Goal: Information Seeking & Learning: Check status

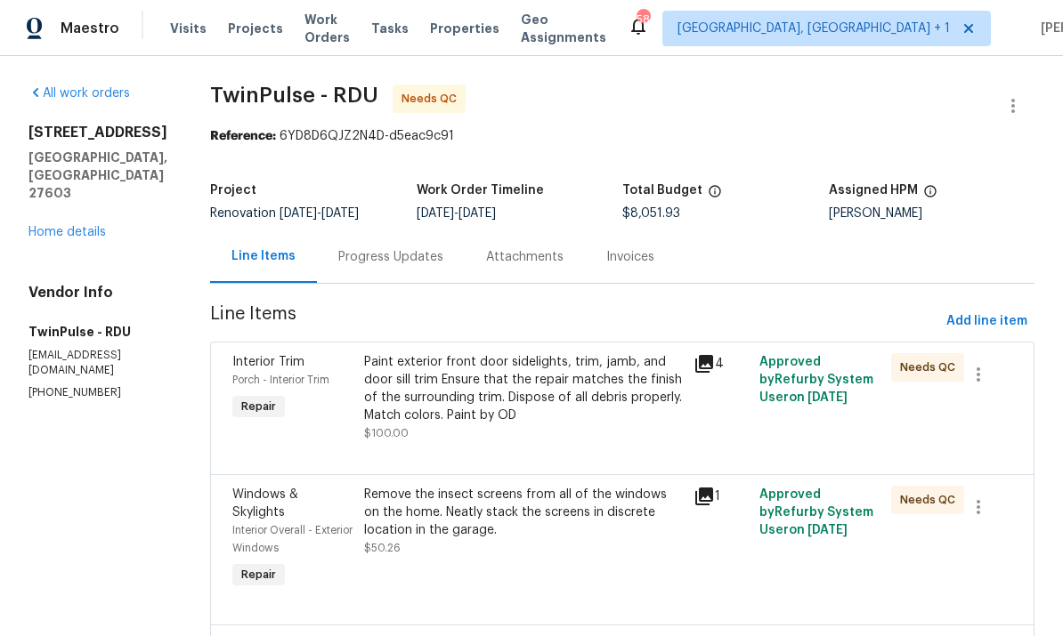
click at [41, 215] on div "All work orders [STREET_ADDRESS] Home details Vendor Info TwinPulse - RDU [EMAI…" at bounding box center [97, 243] width 139 height 316
click at [59, 226] on link "Home details" at bounding box center [66, 232] width 77 height 12
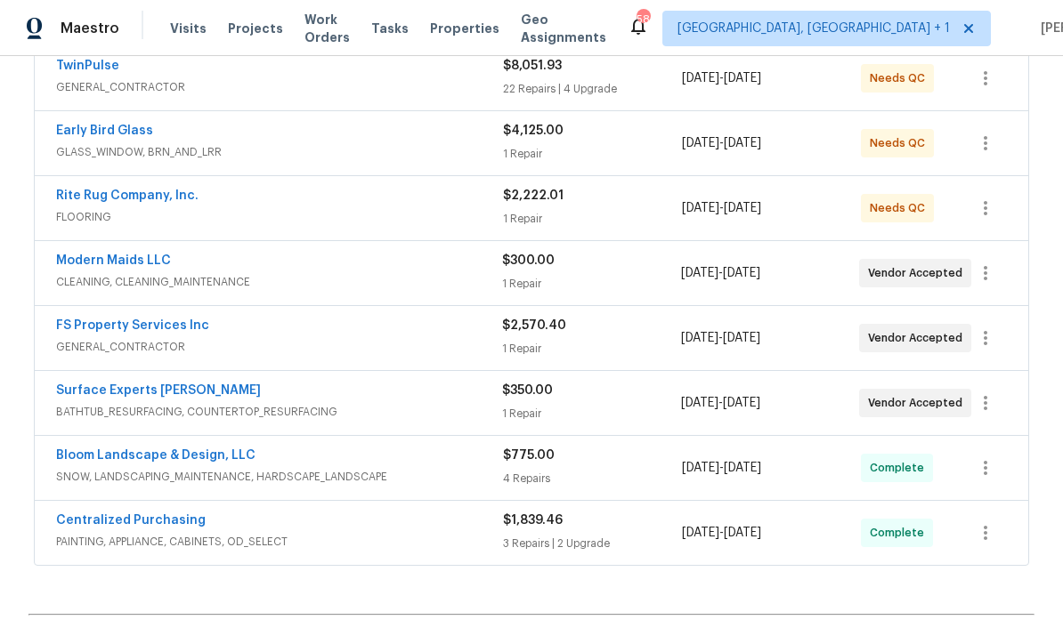
scroll to position [356, 0]
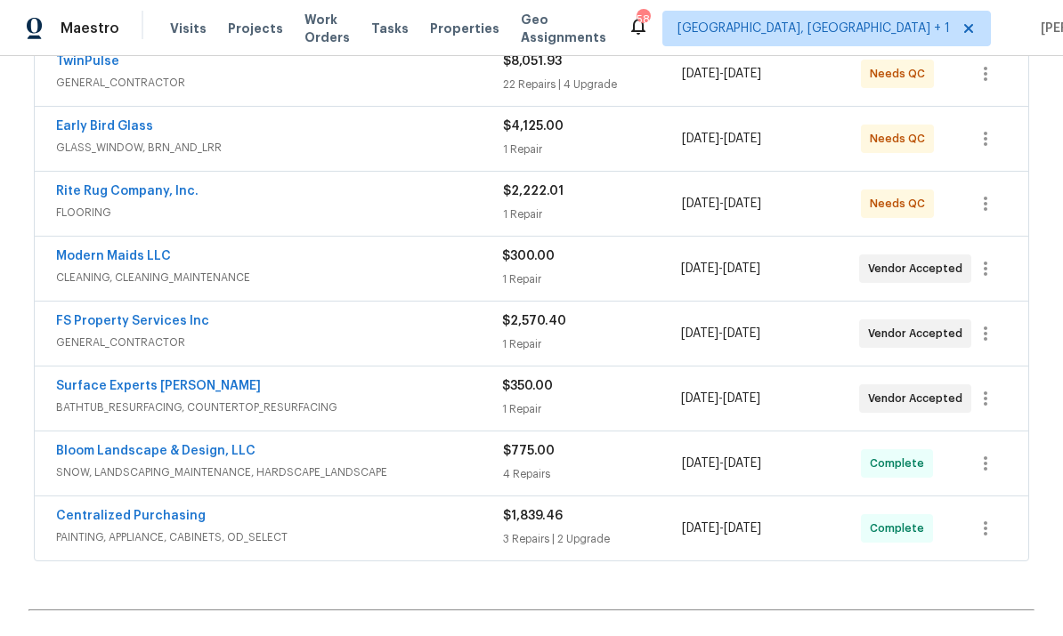
click at [135, 390] on link "Surface Experts [PERSON_NAME]" at bounding box center [158, 386] width 205 height 12
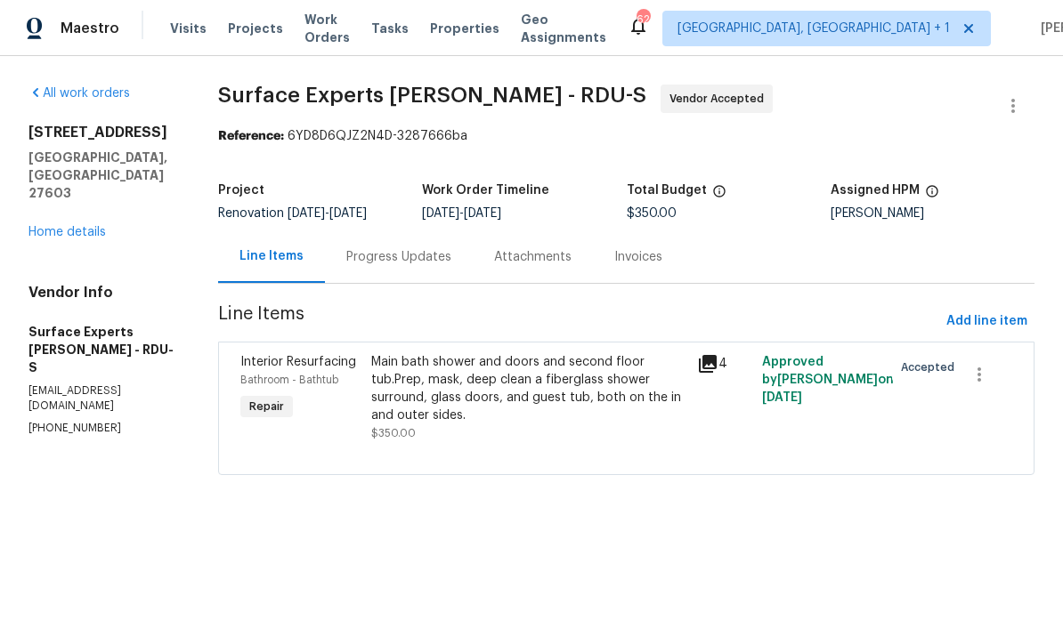
click at [415, 255] on div "Progress Updates" at bounding box center [398, 257] width 105 height 18
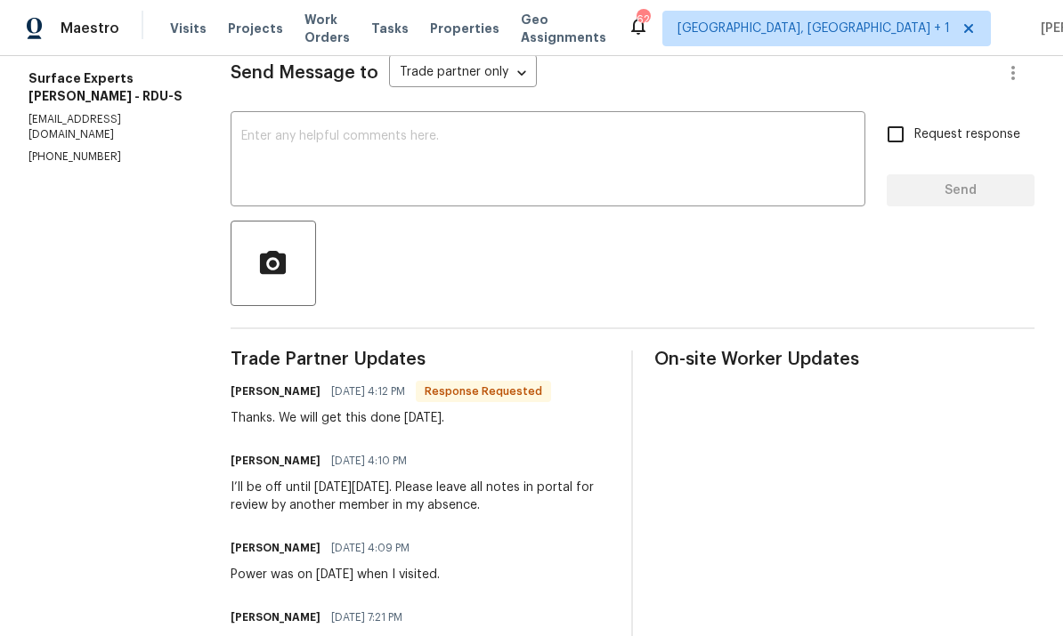
scroll to position [253, 0]
click at [369, 158] on textarea at bounding box center [547, 162] width 613 height 62
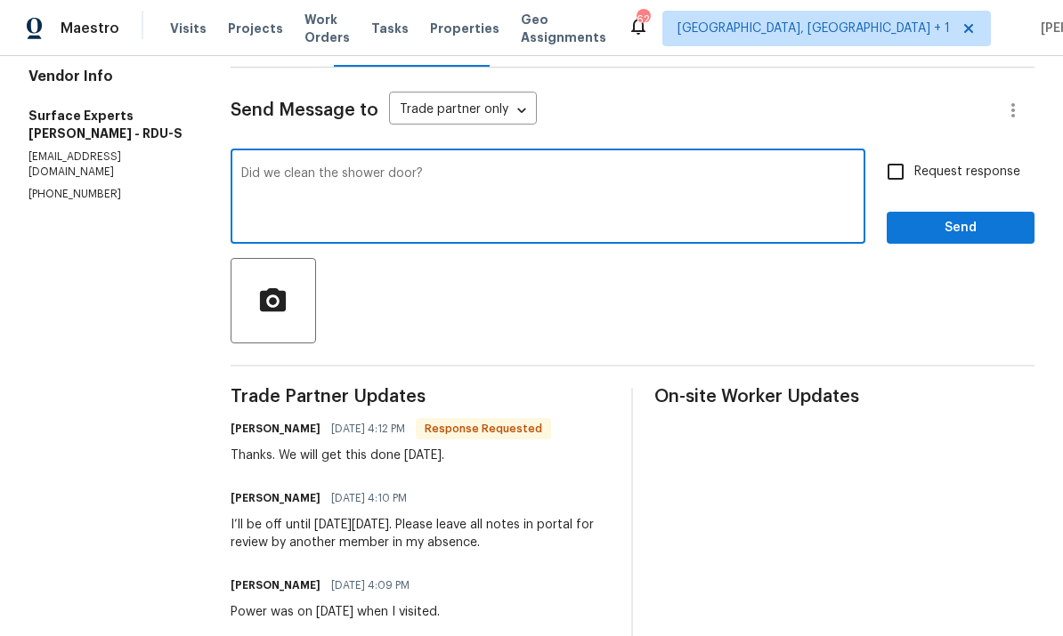
scroll to position [234, 0]
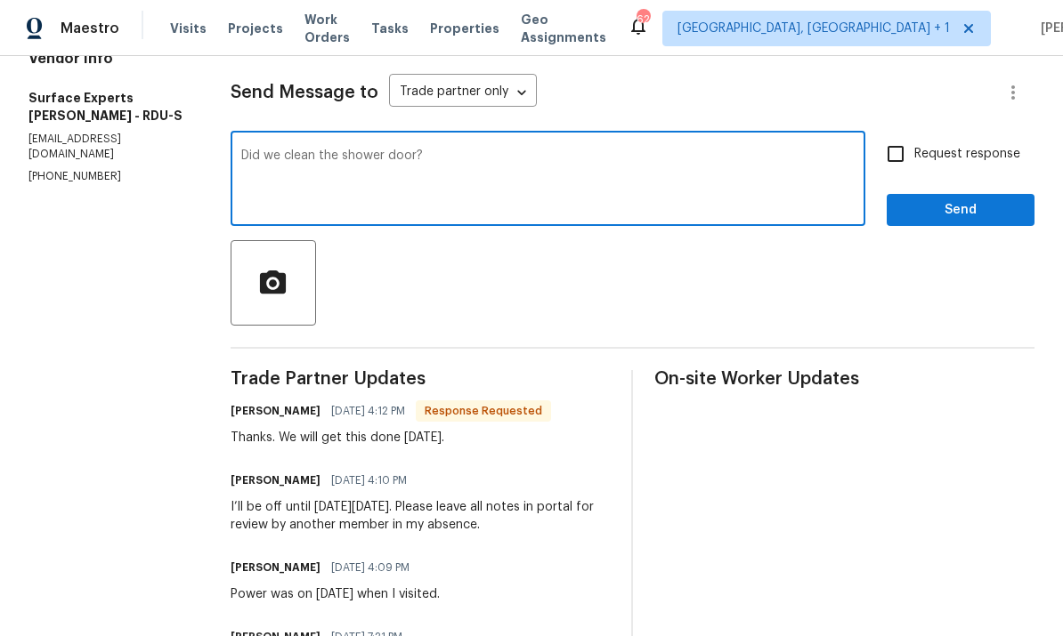
type textarea "Did we clean the shower door?"
click at [899, 153] on input "Request response" at bounding box center [895, 153] width 37 height 37
checkbox input "true"
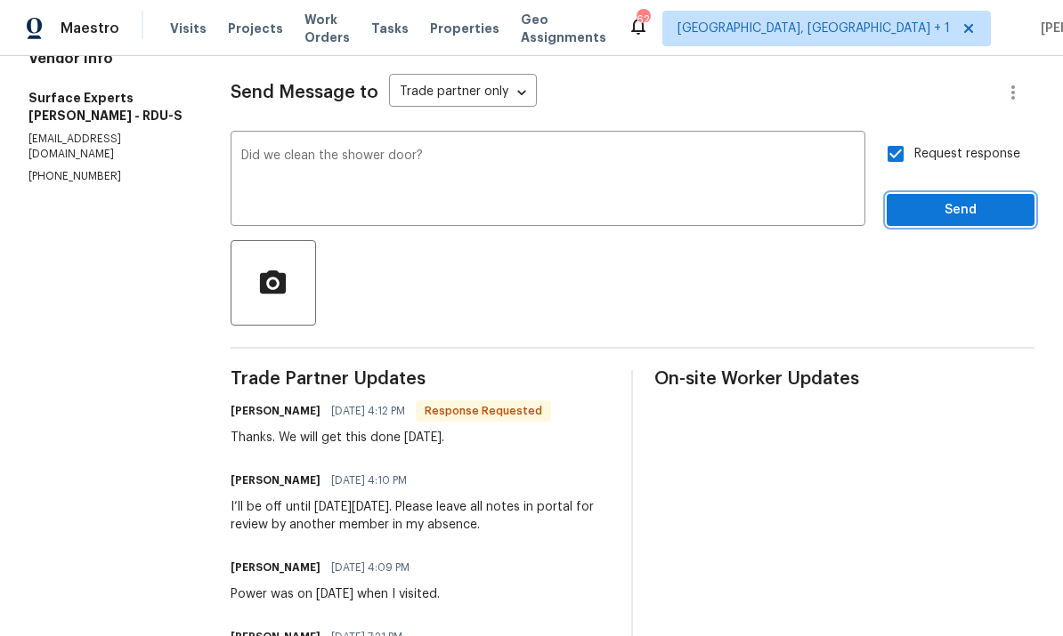
click at [941, 211] on span "Send" at bounding box center [960, 210] width 119 height 22
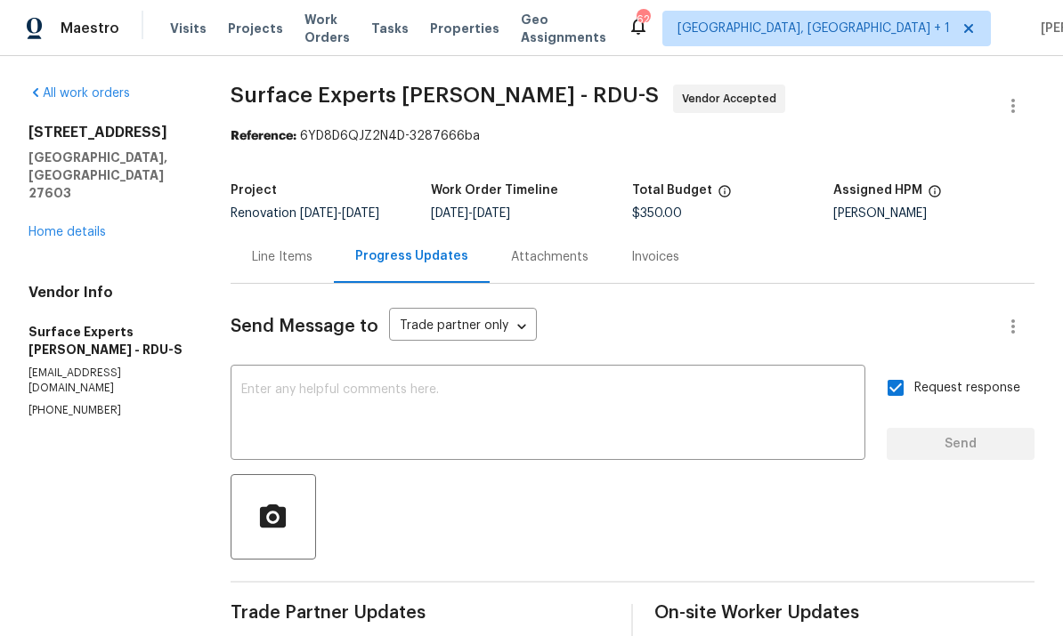
click at [77, 226] on link "Home details" at bounding box center [66, 232] width 77 height 12
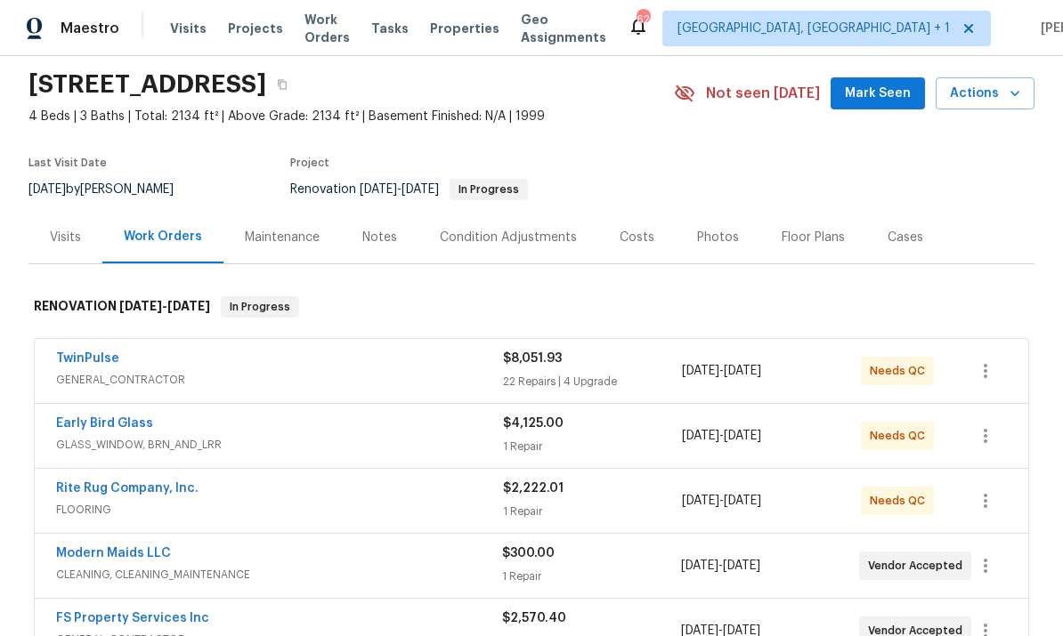
scroll to position [67, 0]
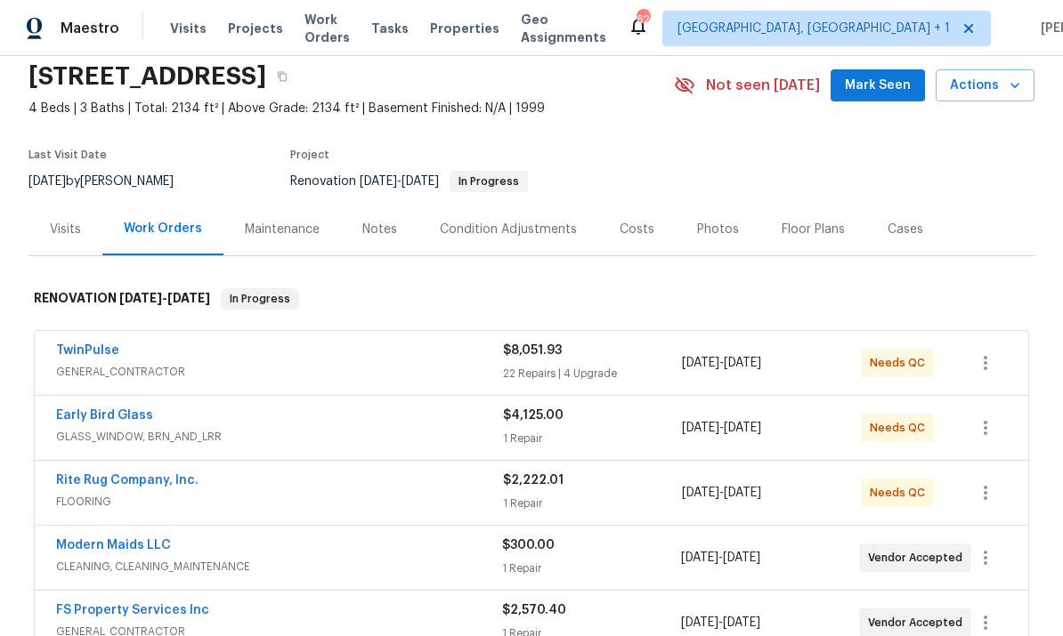
click at [113, 346] on link "TwinPulse" at bounding box center [87, 350] width 63 height 12
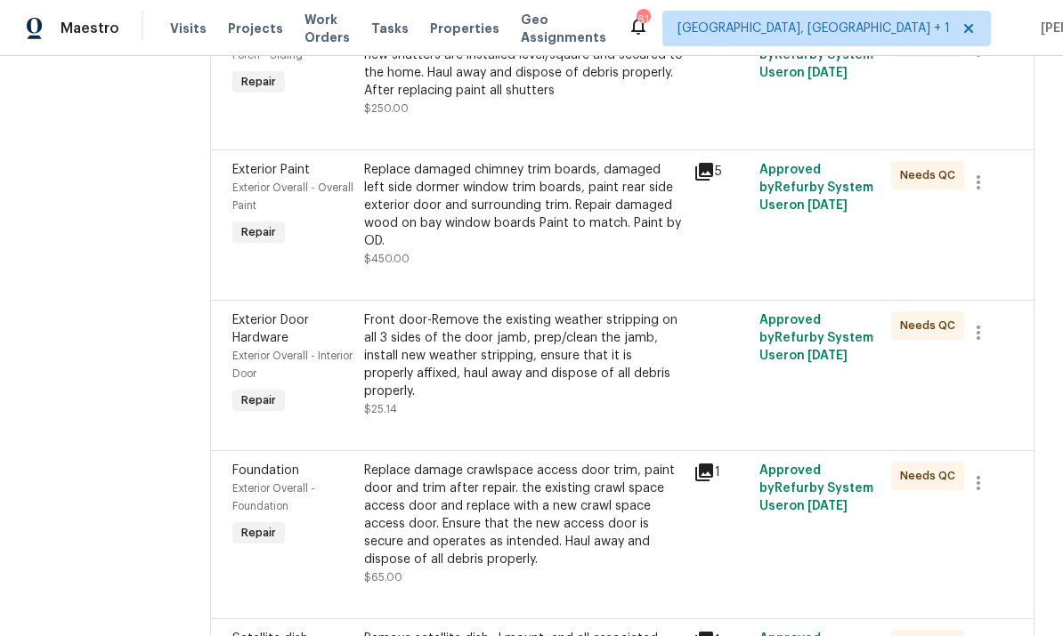
scroll to position [3021, 0]
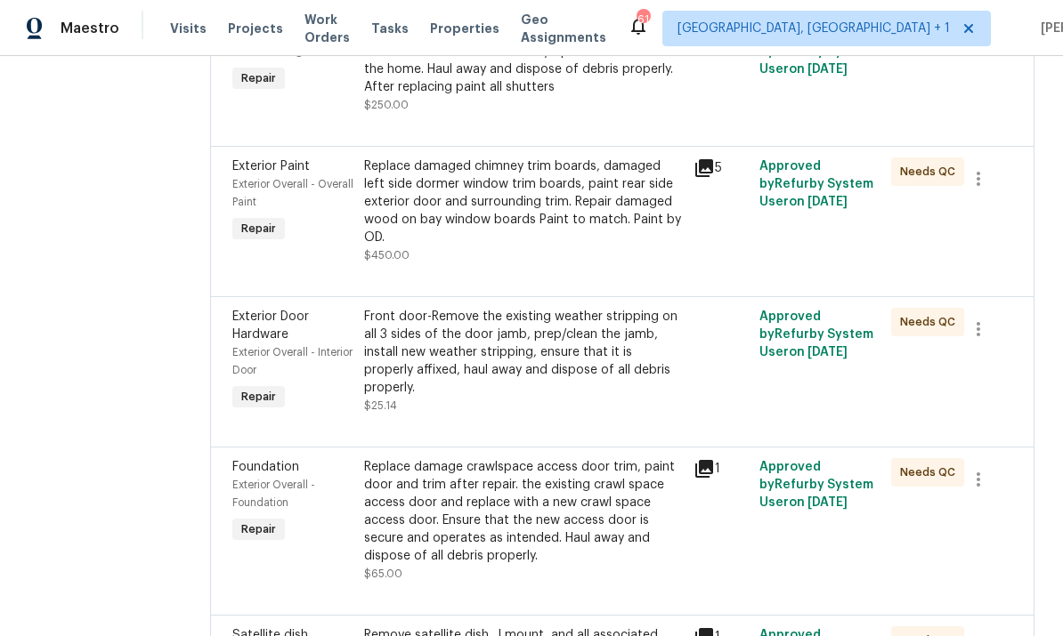
click at [700, 163] on icon at bounding box center [704, 168] width 18 height 18
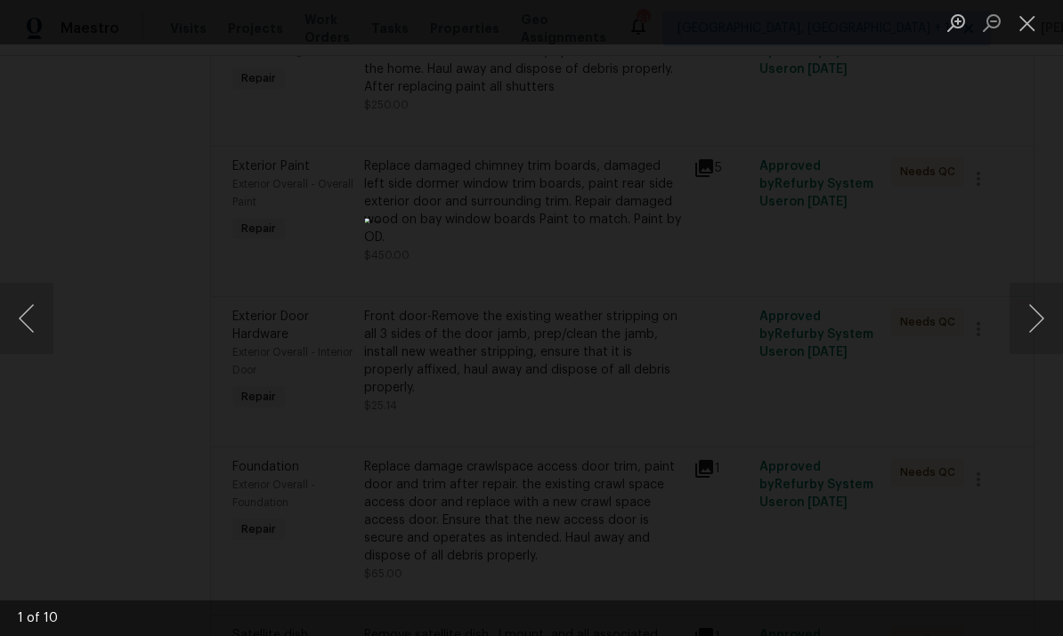
click at [1047, 316] on button "Next image" at bounding box center [1035, 318] width 53 height 71
click at [1042, 323] on button "Next image" at bounding box center [1035, 318] width 53 height 71
click at [1038, 323] on button "Next image" at bounding box center [1035, 318] width 53 height 71
click at [1035, 334] on button "Next image" at bounding box center [1035, 318] width 53 height 71
click at [1043, 177] on div "Lightbox" at bounding box center [531, 318] width 1063 height 636
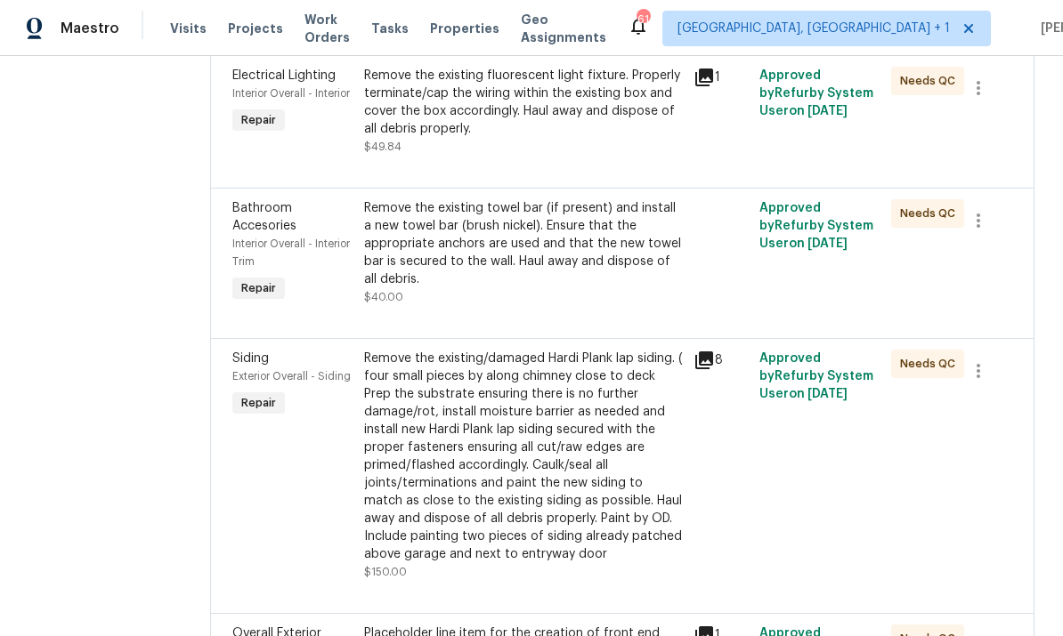
scroll to position [3757, 0]
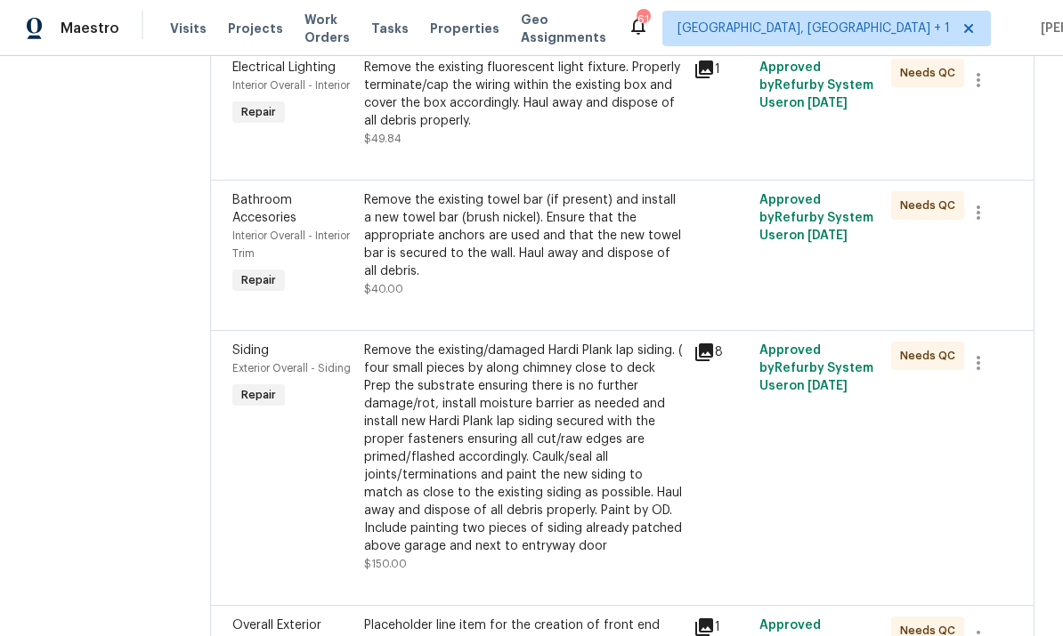
click at [712, 360] on icon at bounding box center [703, 352] width 21 height 21
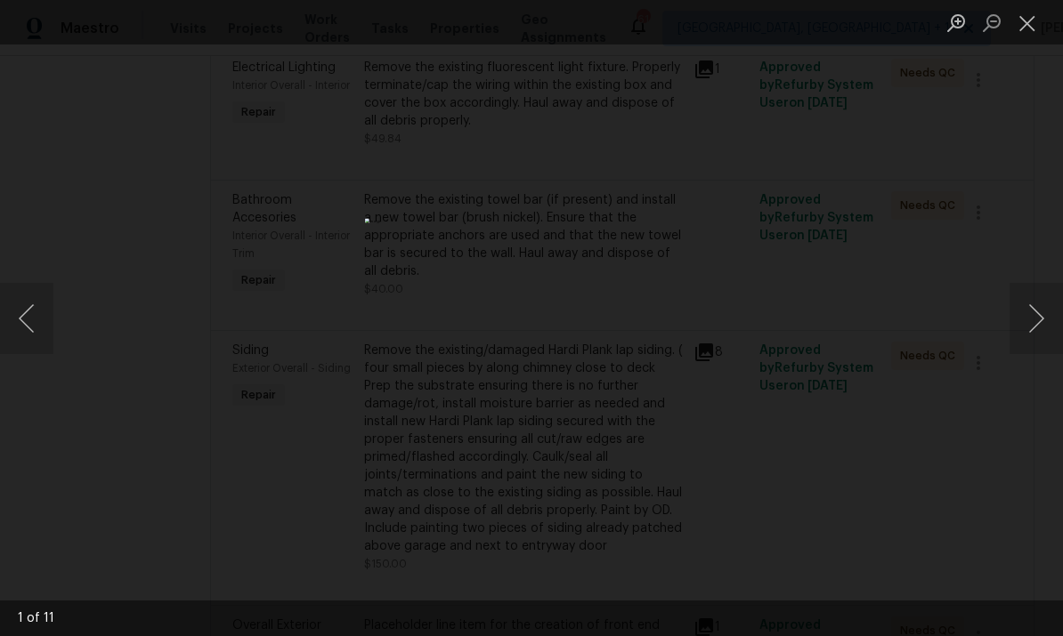
click at [1011, 197] on div "Lightbox" at bounding box center [531, 318] width 1063 height 636
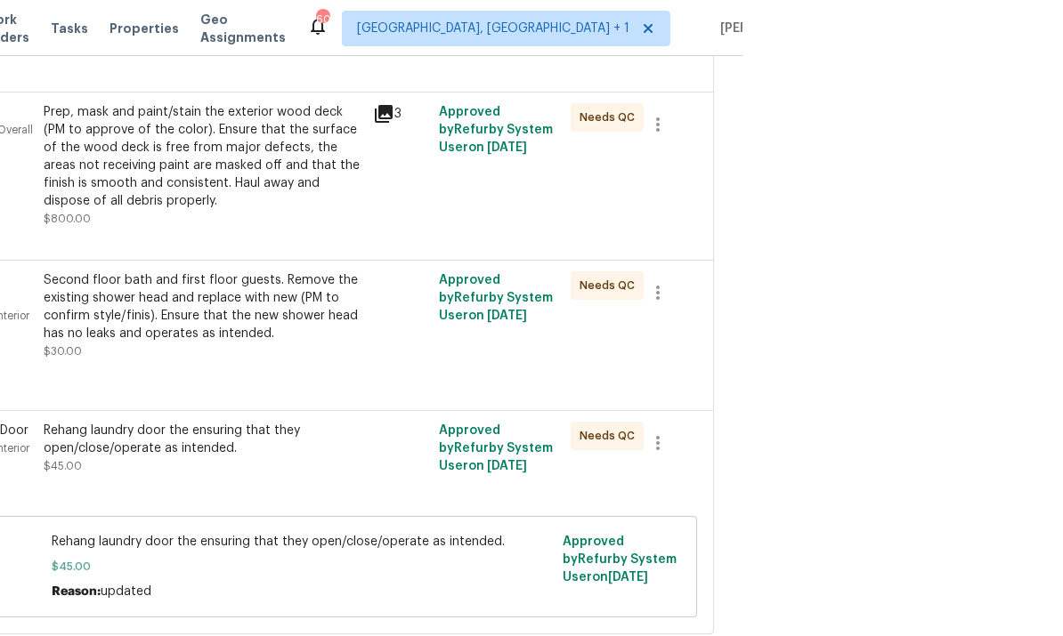
scroll to position [0, 0]
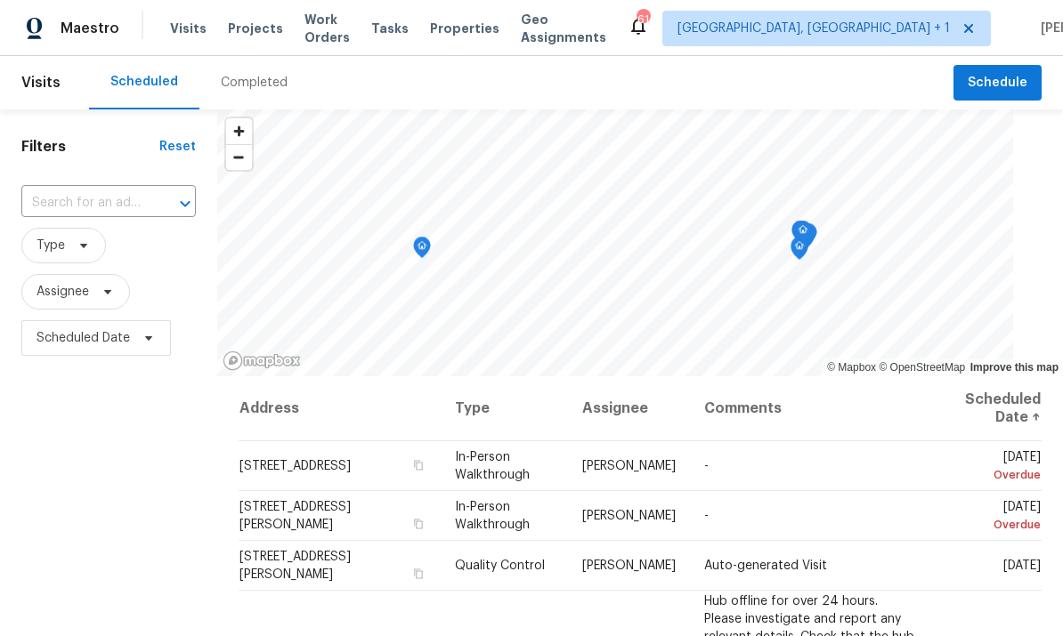
click at [248, 33] on span "Projects" at bounding box center [255, 29] width 55 height 18
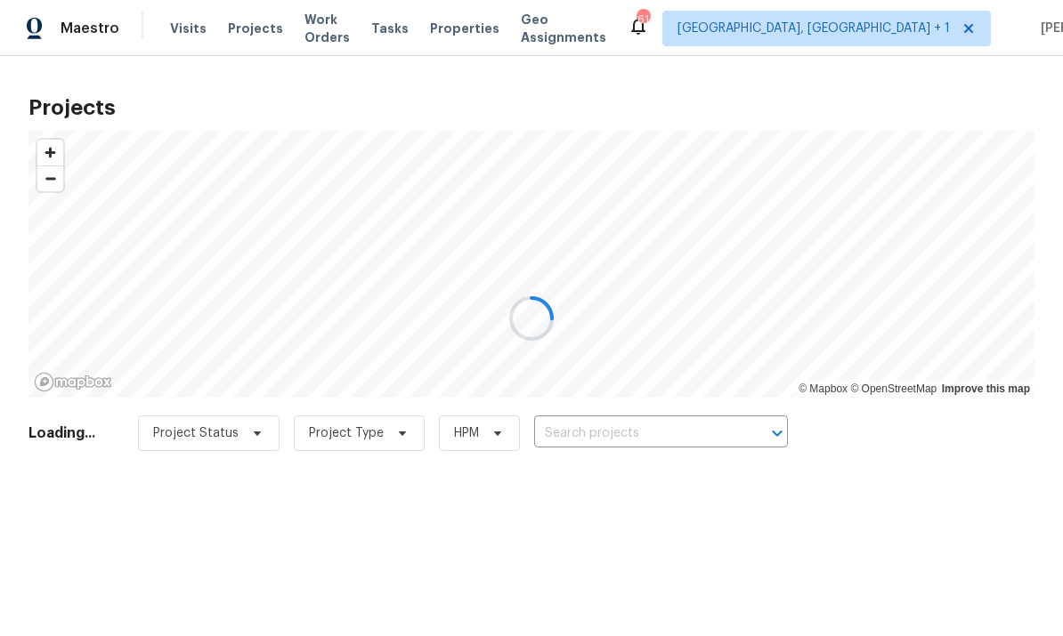
click at [584, 434] on div at bounding box center [531, 318] width 1063 height 636
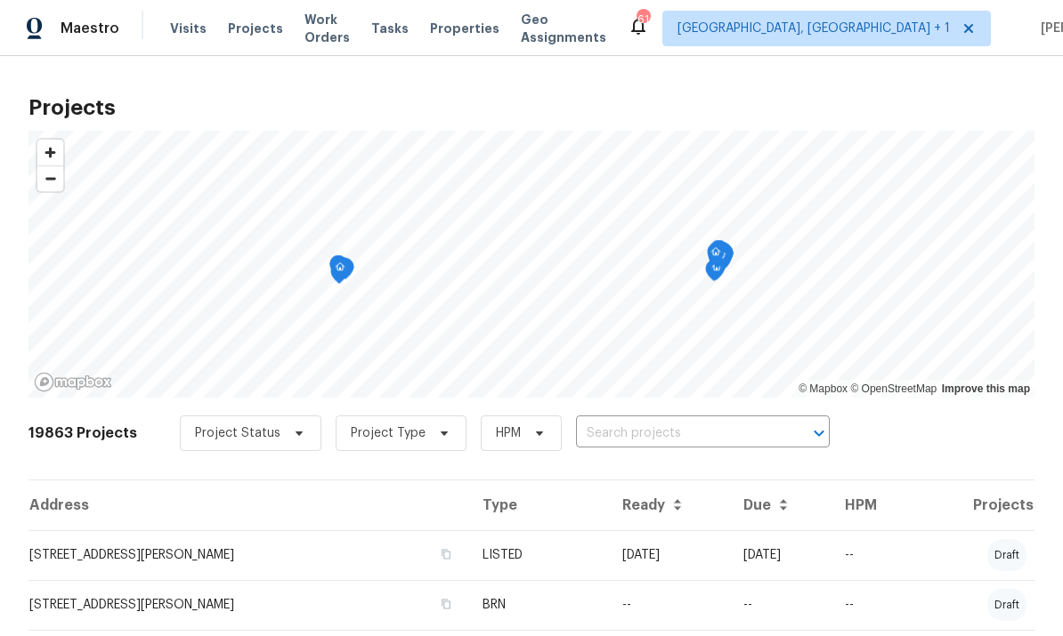
click at [632, 434] on input "text" at bounding box center [678, 434] width 204 height 28
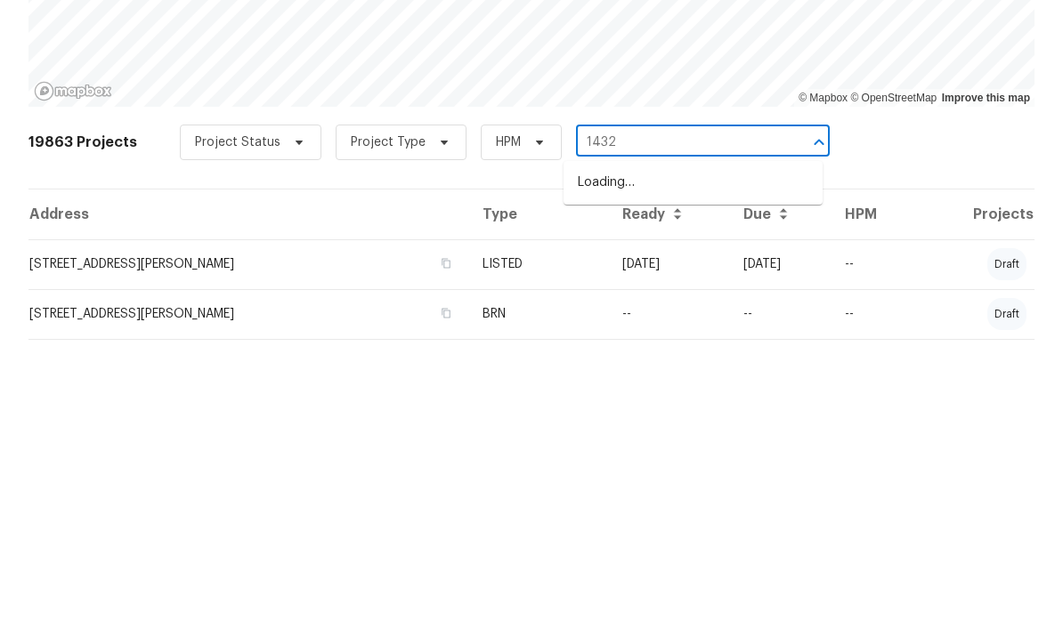
type input "1432"
click at [747, 489] on li "1432 Quarter Pt, Raleigh, NC 27615" at bounding box center [692, 503] width 259 height 29
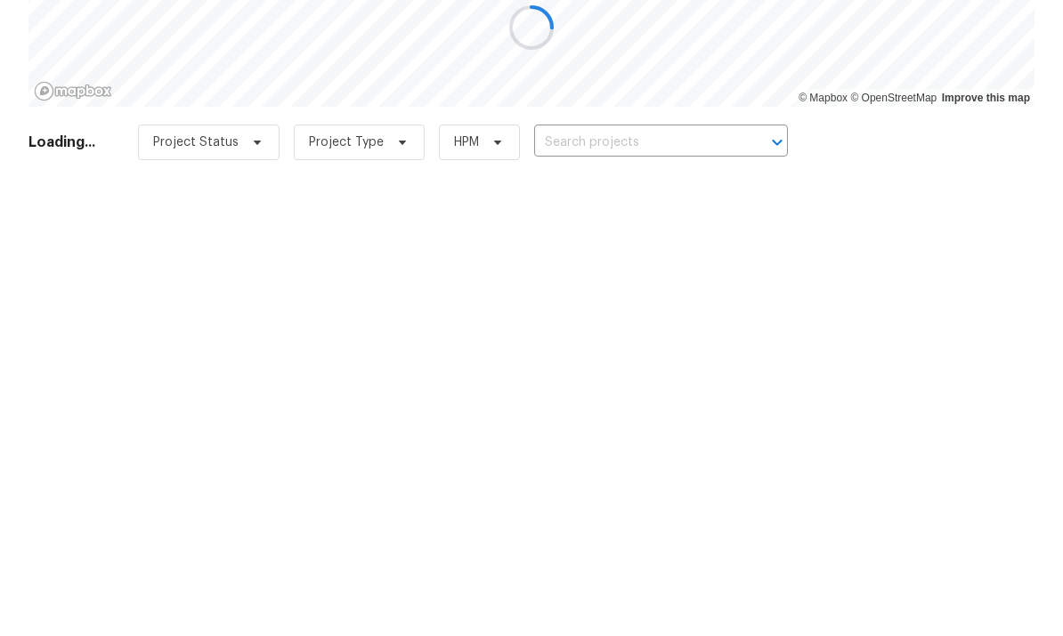
type input "1432 Quarter Pt, Raleigh, NC 27615"
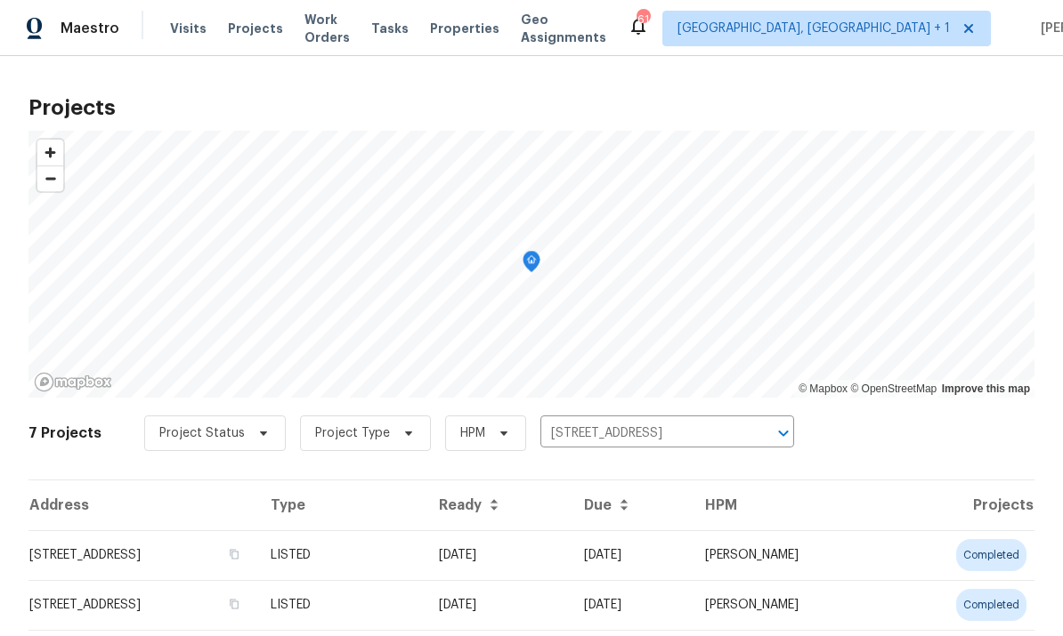
click at [252, 35] on span "Projects" at bounding box center [255, 29] width 55 height 18
click at [341, 35] on span "Work Orders" at bounding box center [326, 29] width 45 height 36
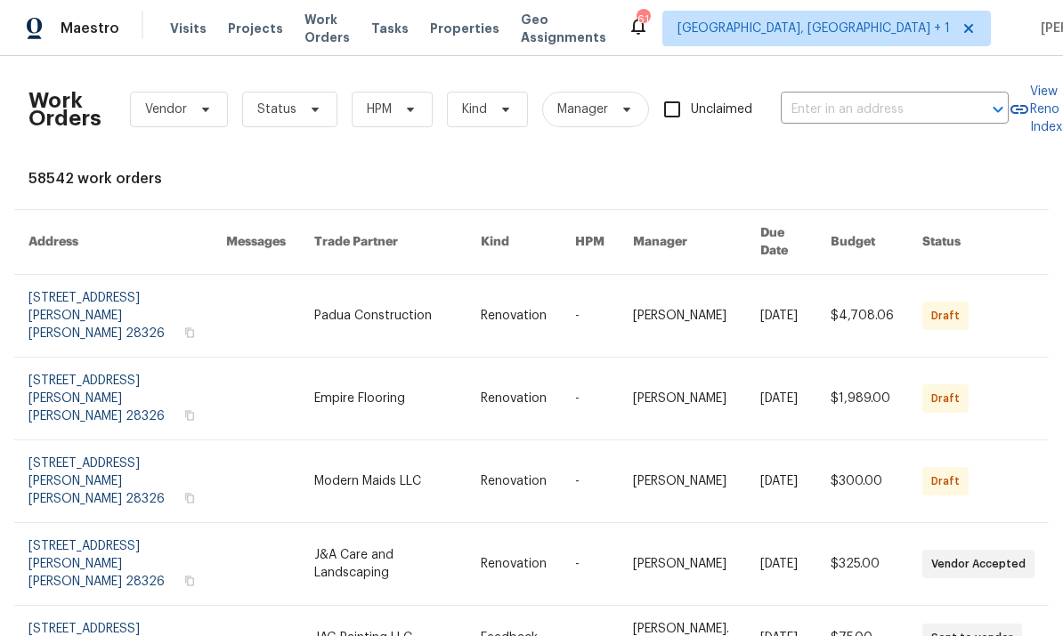
click at [844, 102] on input "text" at bounding box center [870, 110] width 178 height 28
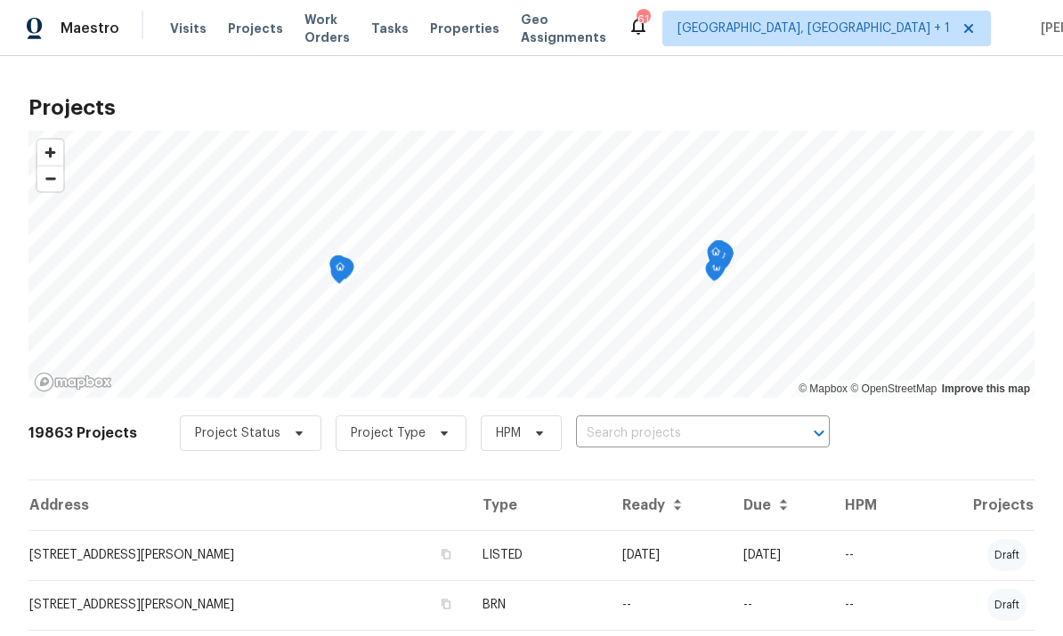
click at [240, 36] on span "Projects" at bounding box center [255, 29] width 55 height 18
click at [615, 425] on input "text" at bounding box center [678, 434] width 204 height 28
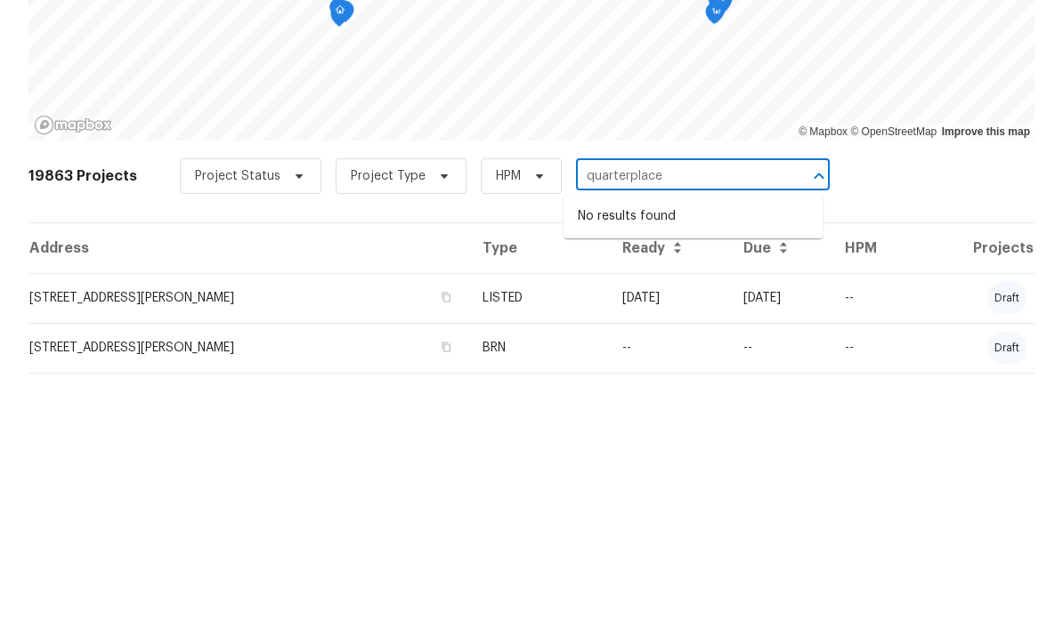
scroll to position [67, 0]
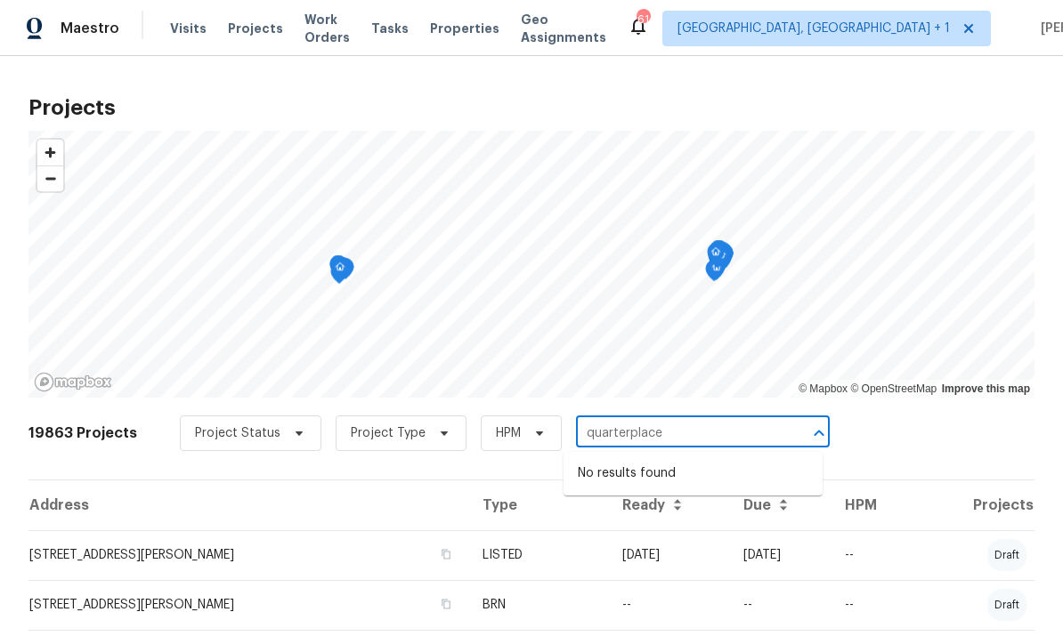
click at [679, 420] on input "quarterplace" at bounding box center [678, 434] width 204 height 28
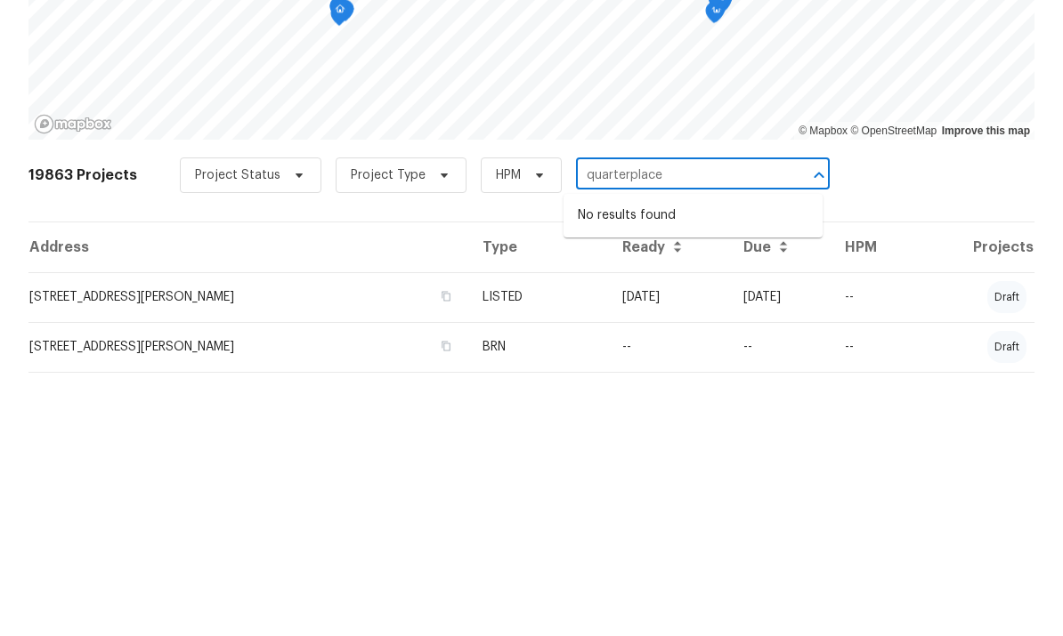
click at [675, 420] on input "quarterplace" at bounding box center [678, 434] width 204 height 28
type input "q"
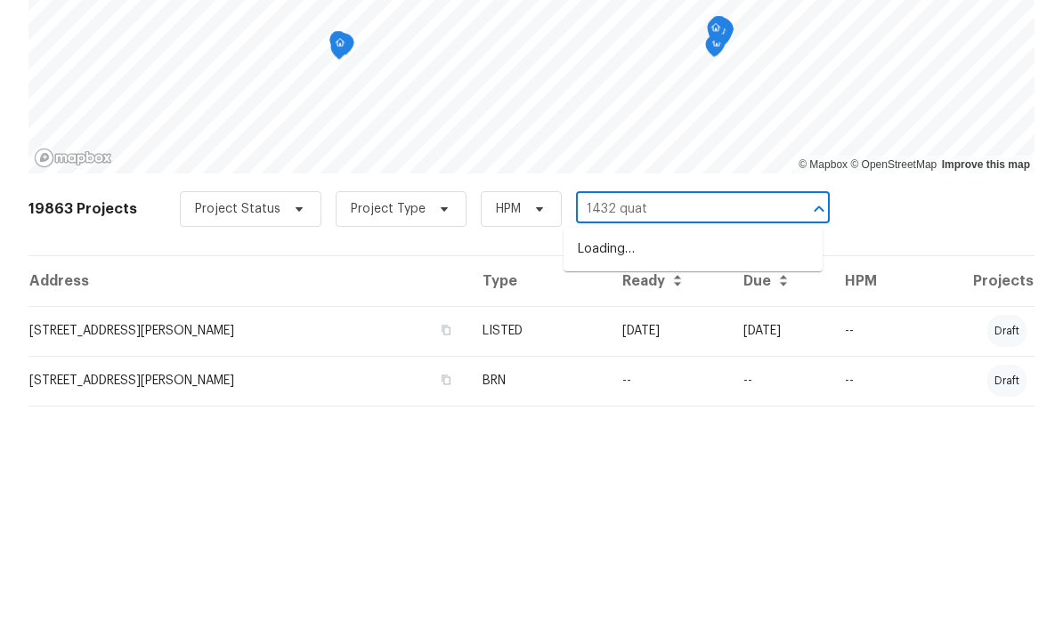
type input "1432 qua"
click at [698, 459] on li "1432 Quarter Pt, Raleigh, NC 27615" at bounding box center [692, 473] width 259 height 29
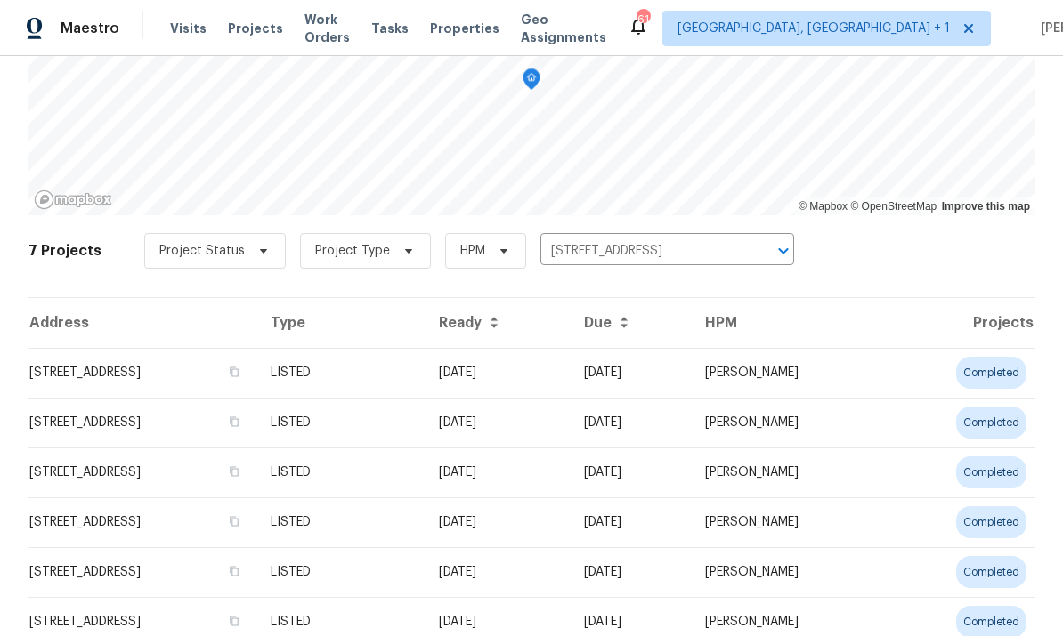
scroll to position [182, 0]
click at [190, 375] on td "1432 Quarter Pt, Raleigh, NC 27615" at bounding box center [142, 374] width 228 height 50
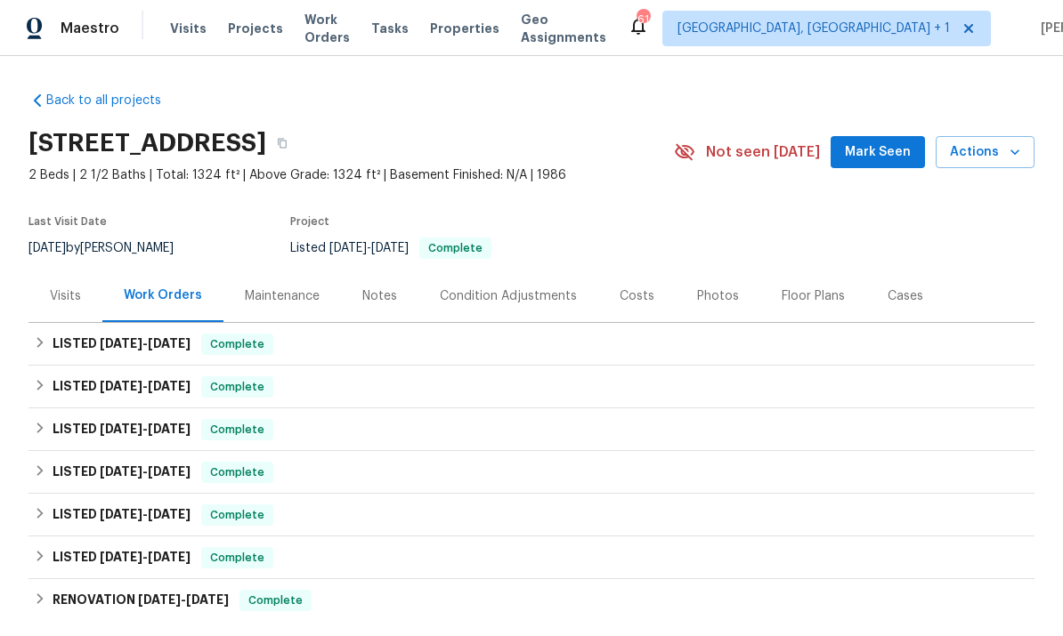
click at [376, 297] on div "Notes" at bounding box center [379, 297] width 35 height 18
